Goal: Information Seeking & Learning: Learn about a topic

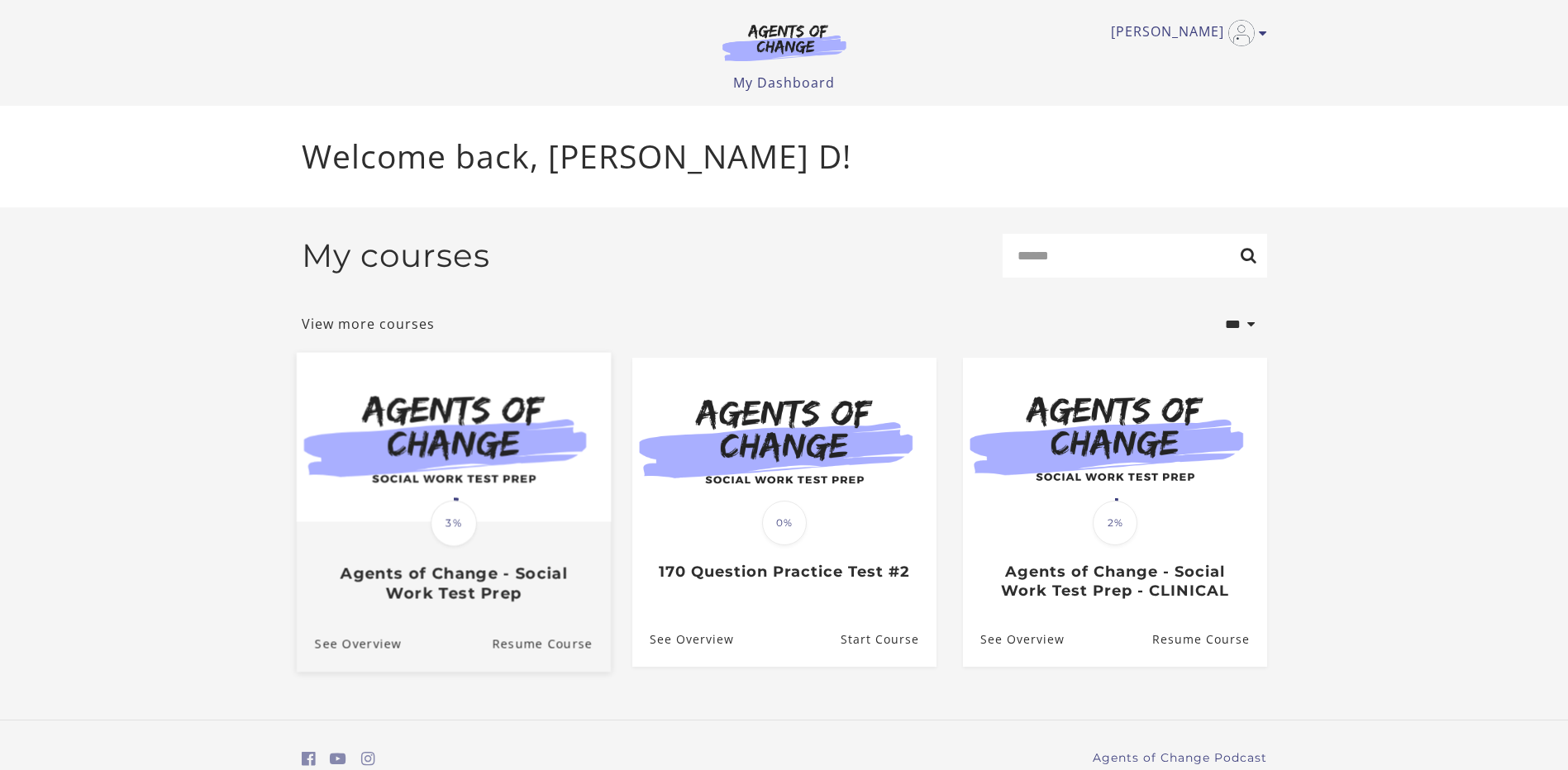
click at [483, 479] on img at bounding box center [453, 437] width 314 height 170
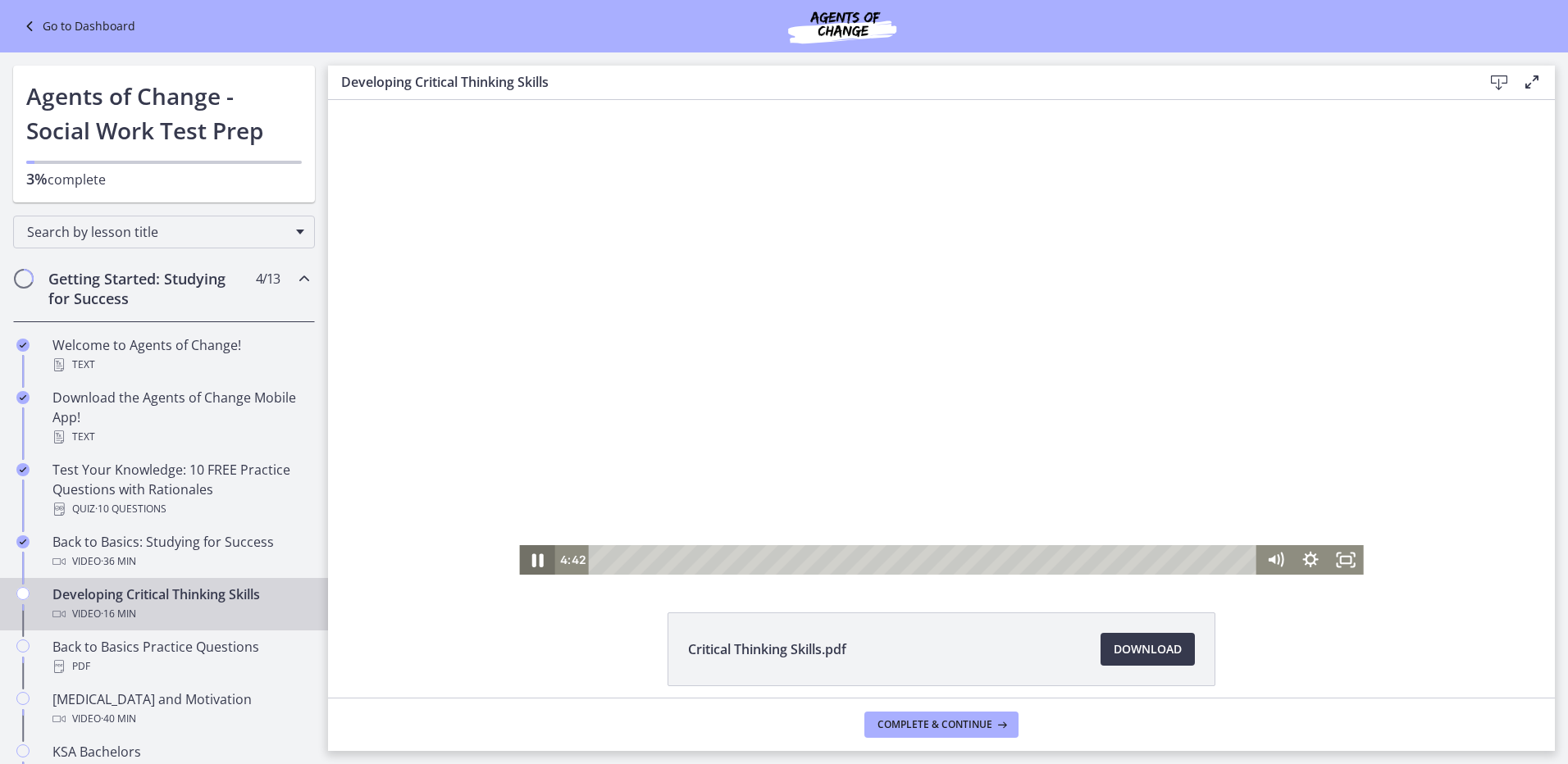
click at [520, 563] on icon "Pause" at bounding box center [537, 559] width 42 height 35
